Goal: Task Accomplishment & Management: Use online tool/utility

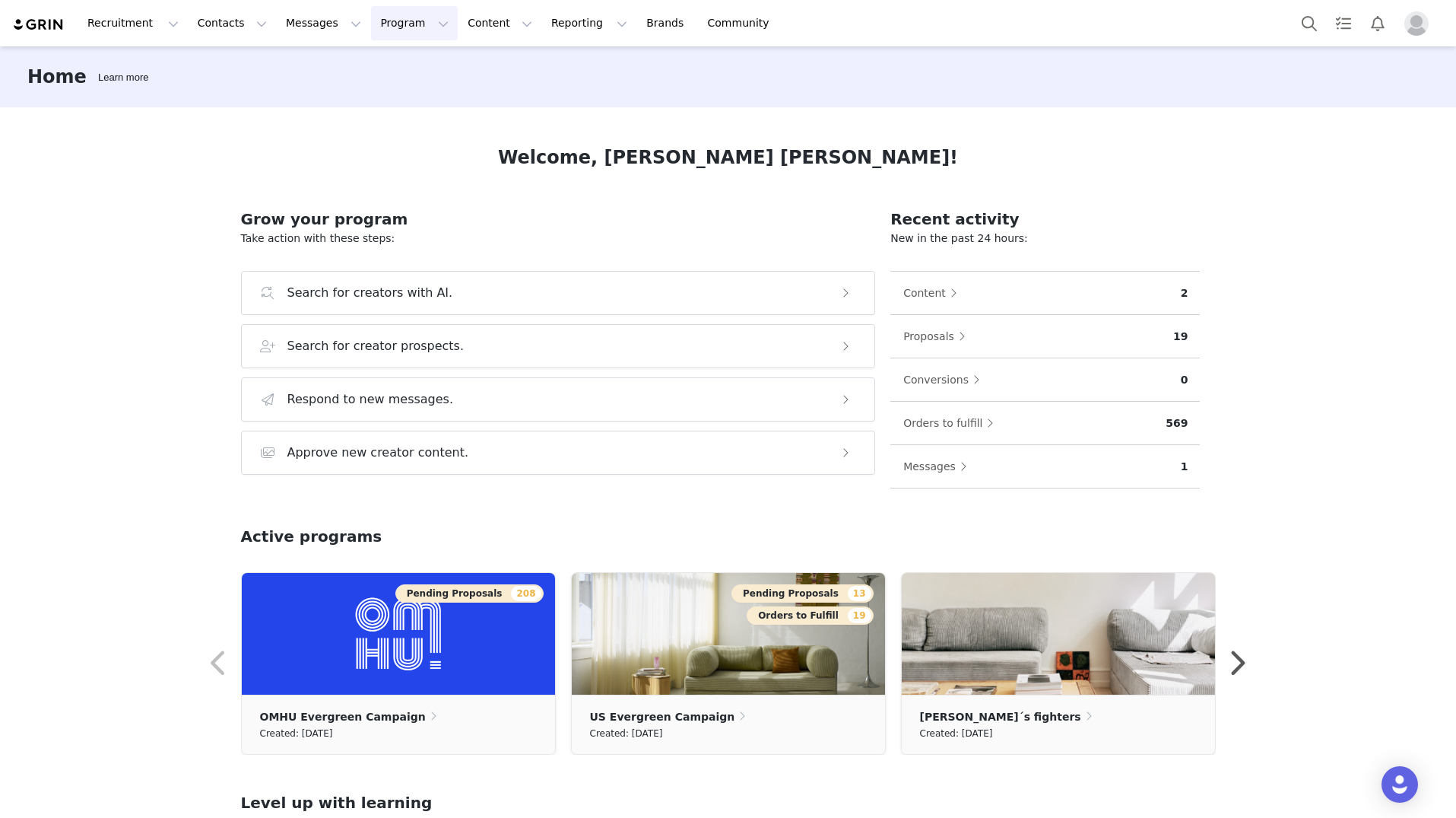
click at [383, 28] on button "Program Program" at bounding box center [414, 23] width 87 height 34
click at [417, 61] on div "Activations" at bounding box center [407, 67] width 102 height 16
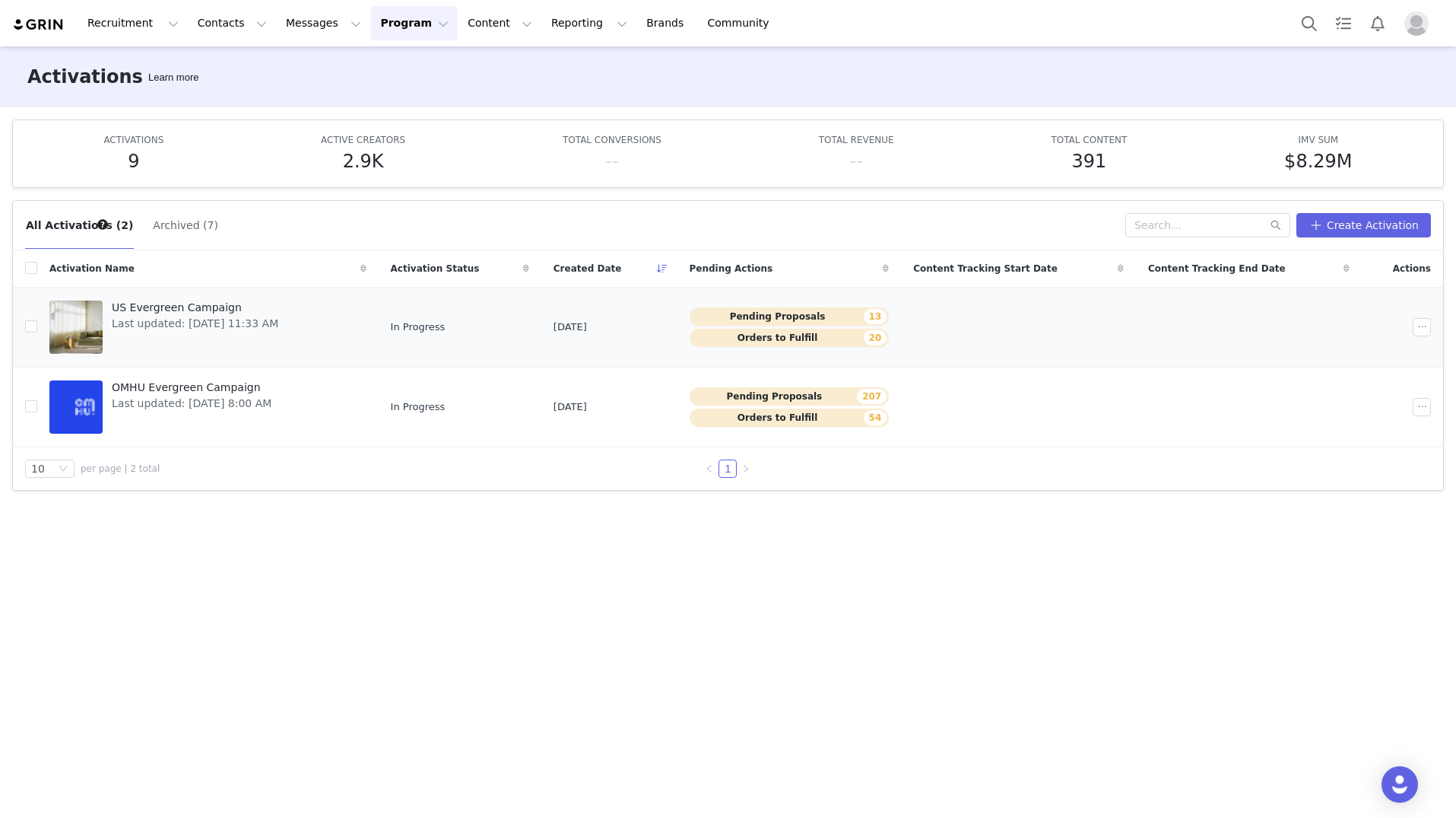
click at [197, 306] on span "US Evergreen Campaign" at bounding box center [195, 307] width 166 height 16
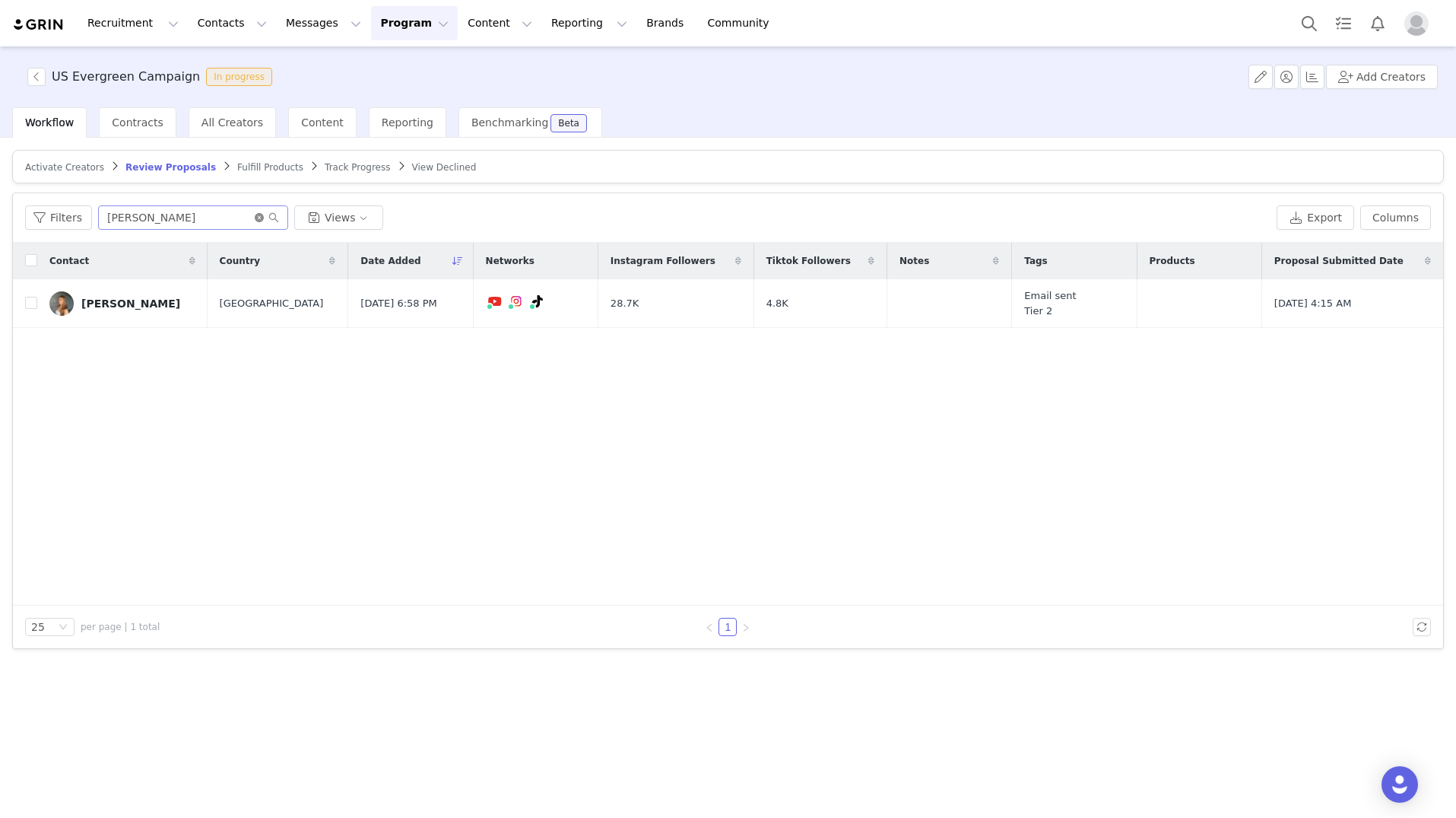
click at [258, 218] on icon "icon: close-circle" at bounding box center [259, 218] width 9 height 9
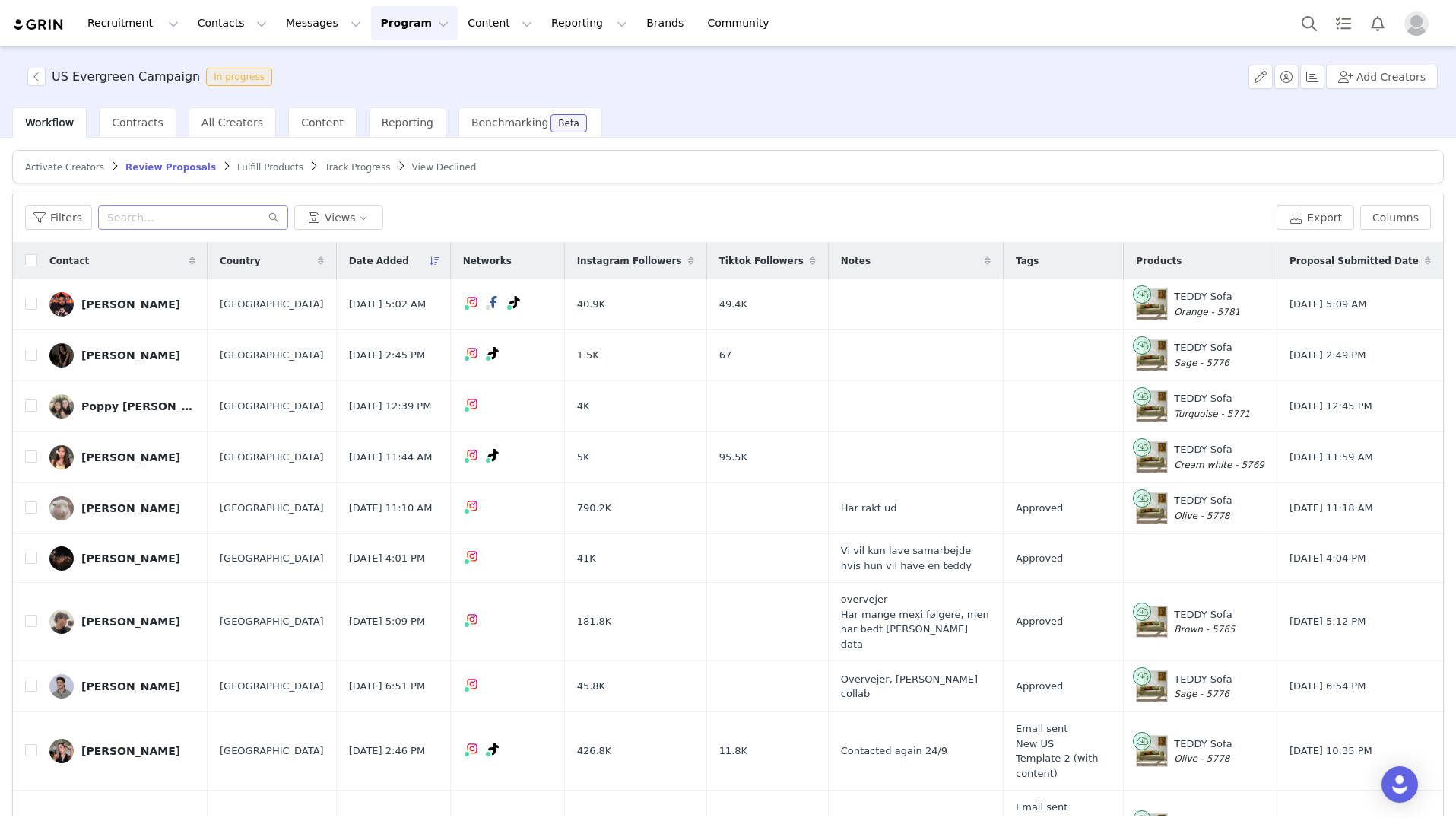
click at [269, 169] on span "Fulfill Products" at bounding box center [270, 167] width 66 height 11
